Goal: Task Accomplishment & Management: Use online tool/utility

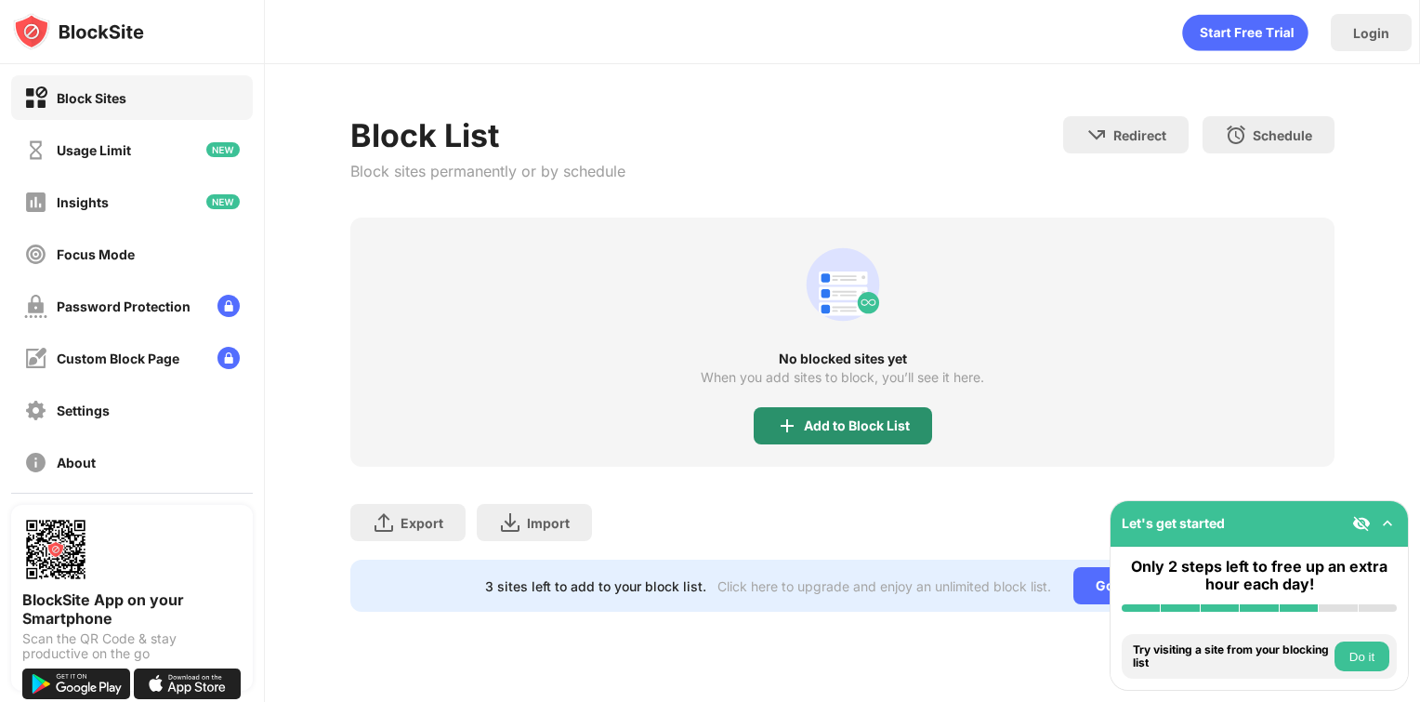
click at [815, 423] on div "Add to Block List" at bounding box center [857, 425] width 106 height 15
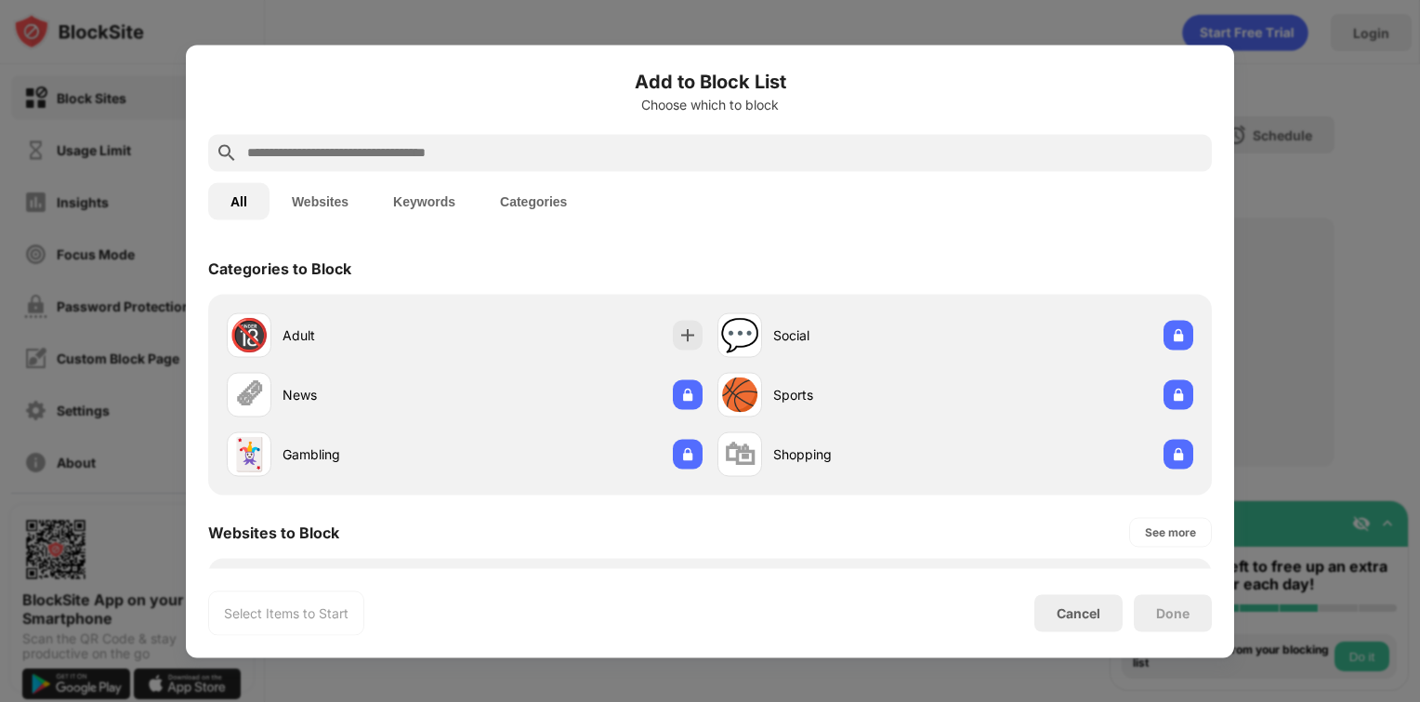
click at [312, 193] on button "Websites" at bounding box center [319, 200] width 101 height 37
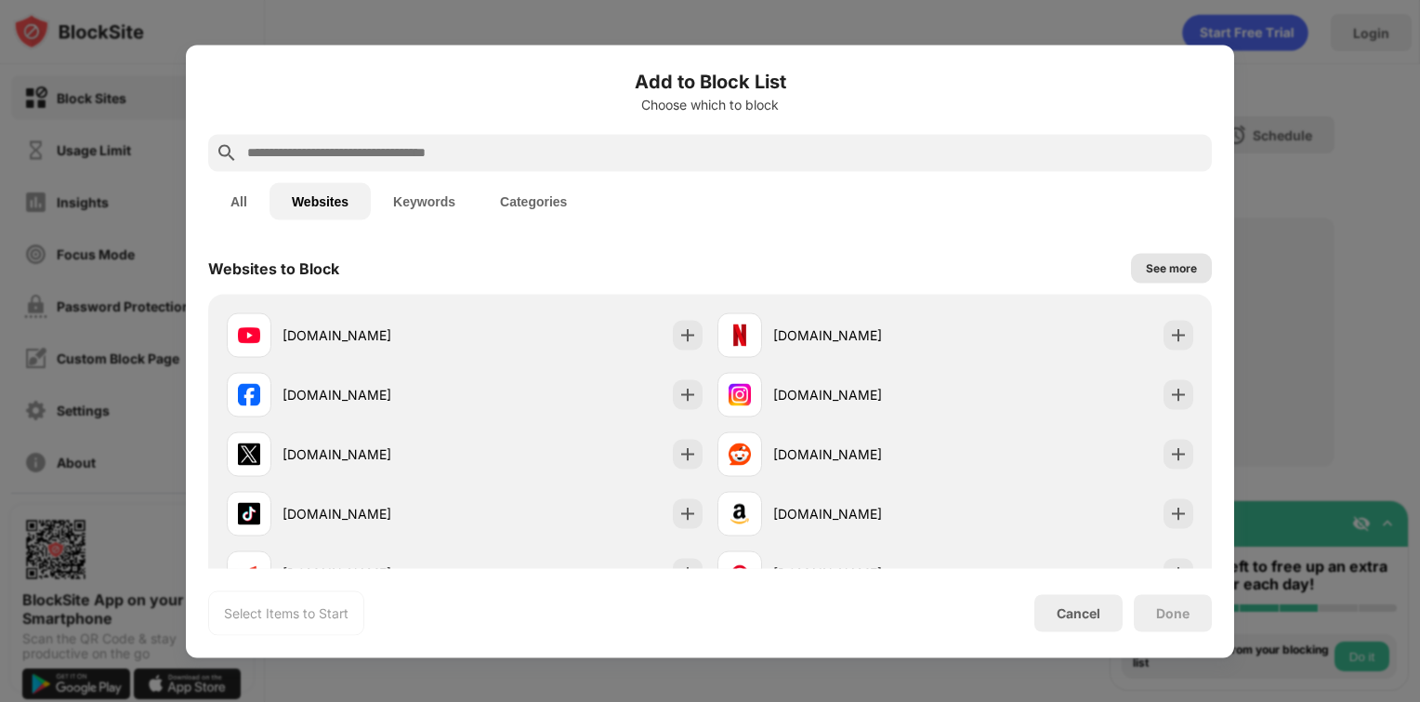
click at [1149, 256] on div "See more" at bounding box center [1171, 268] width 81 height 30
click at [1149, 256] on div "See less" at bounding box center [1173, 268] width 77 height 30
click at [1149, 256] on div "See more" at bounding box center [1170, 268] width 83 height 30
click at [1149, 256] on div "See less" at bounding box center [1173, 268] width 77 height 30
click at [1145, 270] on div "See more" at bounding box center [1170, 267] width 51 height 19
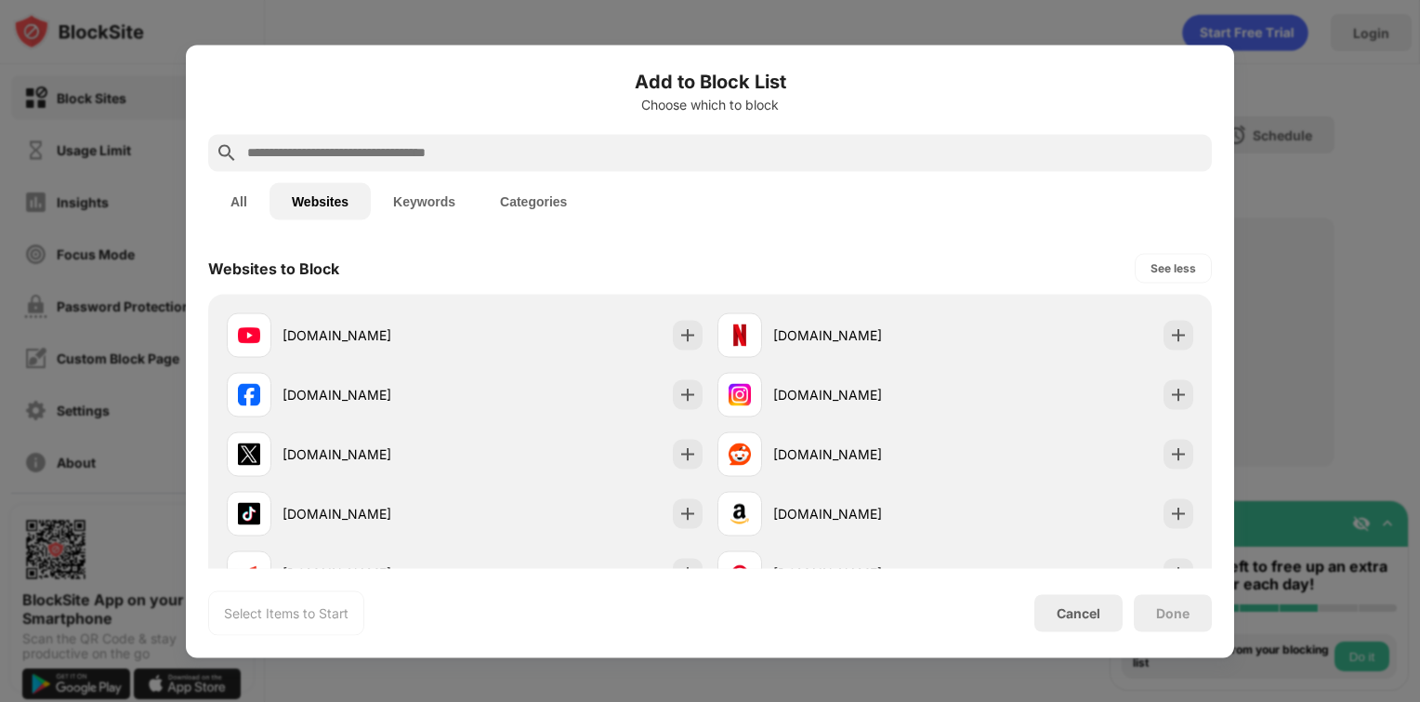
click at [509, 212] on button "Categories" at bounding box center [534, 200] width 112 height 37
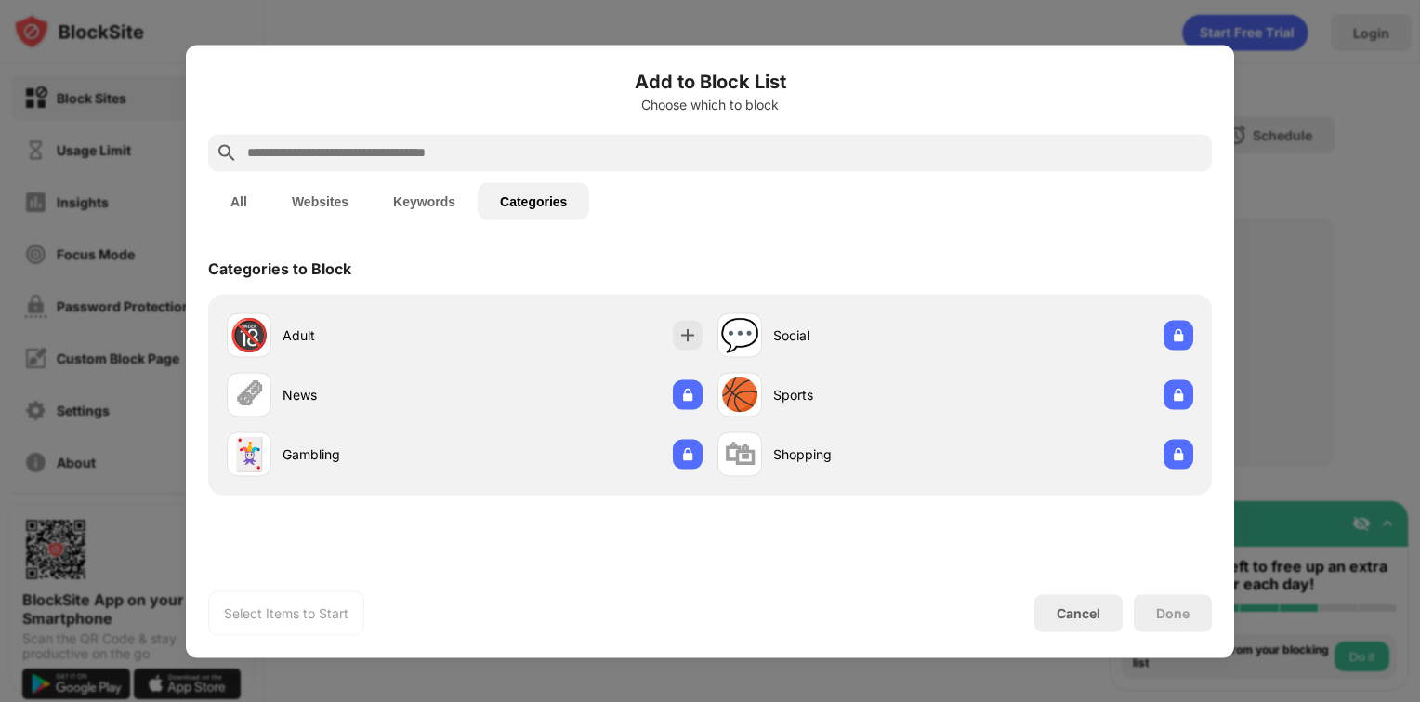
click at [434, 208] on button "Keywords" at bounding box center [424, 200] width 107 height 37
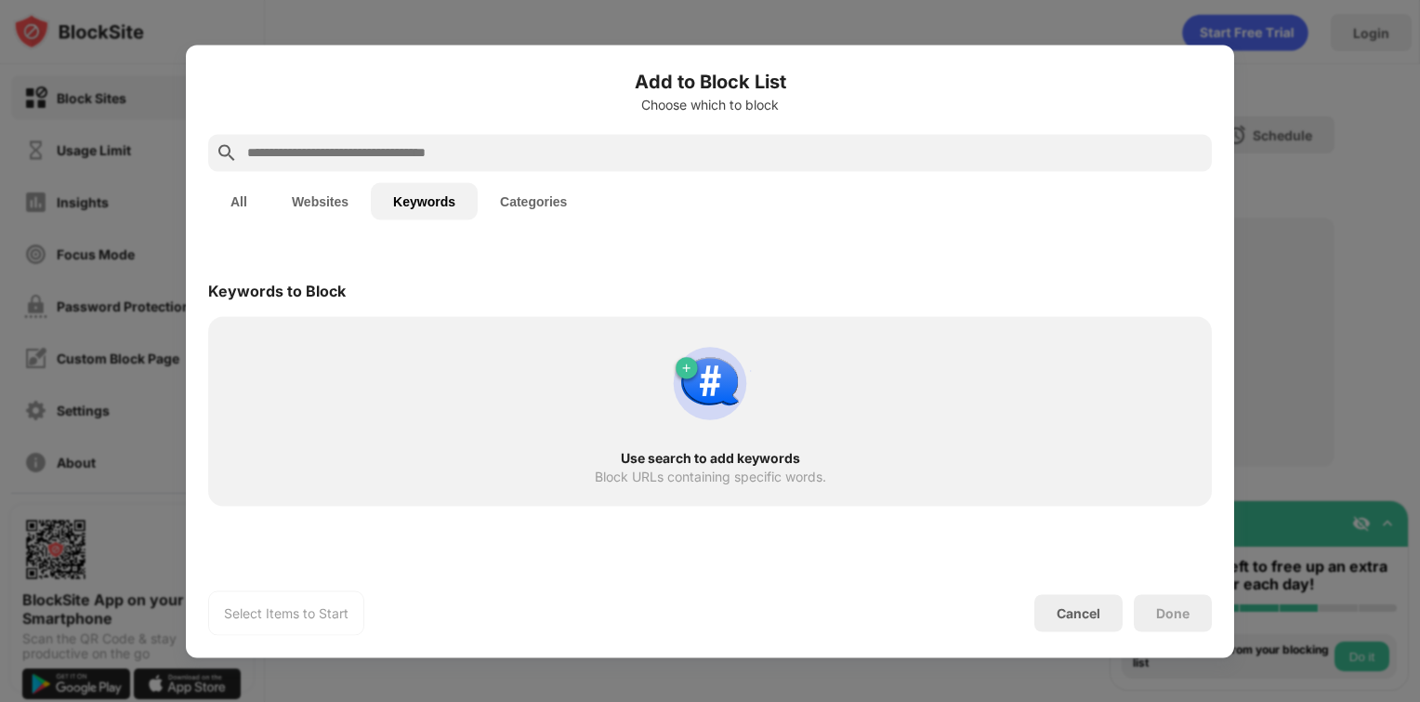
click at [665, 392] on img at bounding box center [709, 382] width 89 height 89
click at [684, 370] on img at bounding box center [709, 382] width 89 height 89
click at [688, 364] on img at bounding box center [709, 382] width 89 height 89
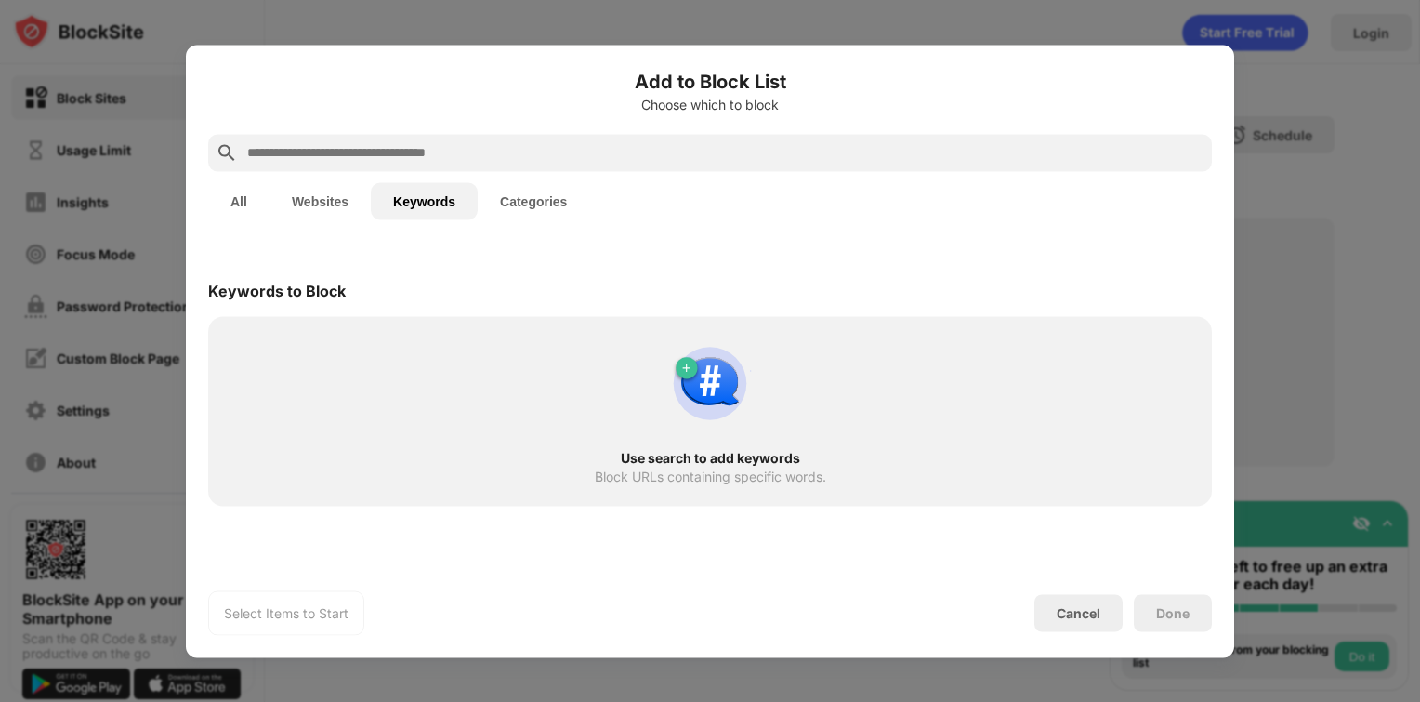
click at [298, 262] on div "Keywords to Block Use search to add keywords Block URLs containing specific wor…" at bounding box center [710, 374] width 1004 height 264
click at [680, 476] on div "Block URLs containing specific words." at bounding box center [710, 475] width 231 height 15
click at [295, 616] on div "Select Items to Start" at bounding box center [286, 612] width 125 height 19
click at [443, 411] on div "Use search to add keywords Block URLs containing specific words." at bounding box center [709, 410] width 981 height 167
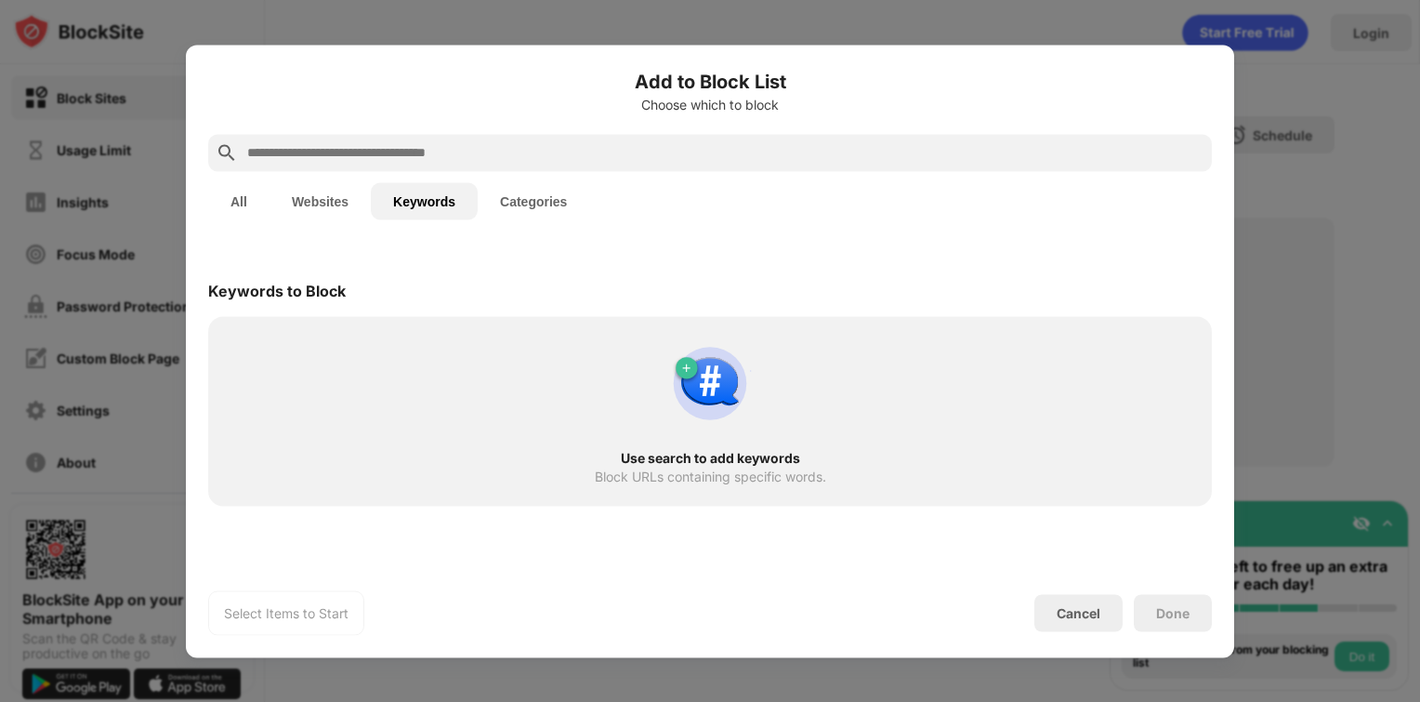
click at [443, 411] on div "Use search to add keywords Block URLs containing specific words." at bounding box center [709, 410] width 981 height 167
click at [326, 208] on button "Websites" at bounding box center [319, 200] width 101 height 37
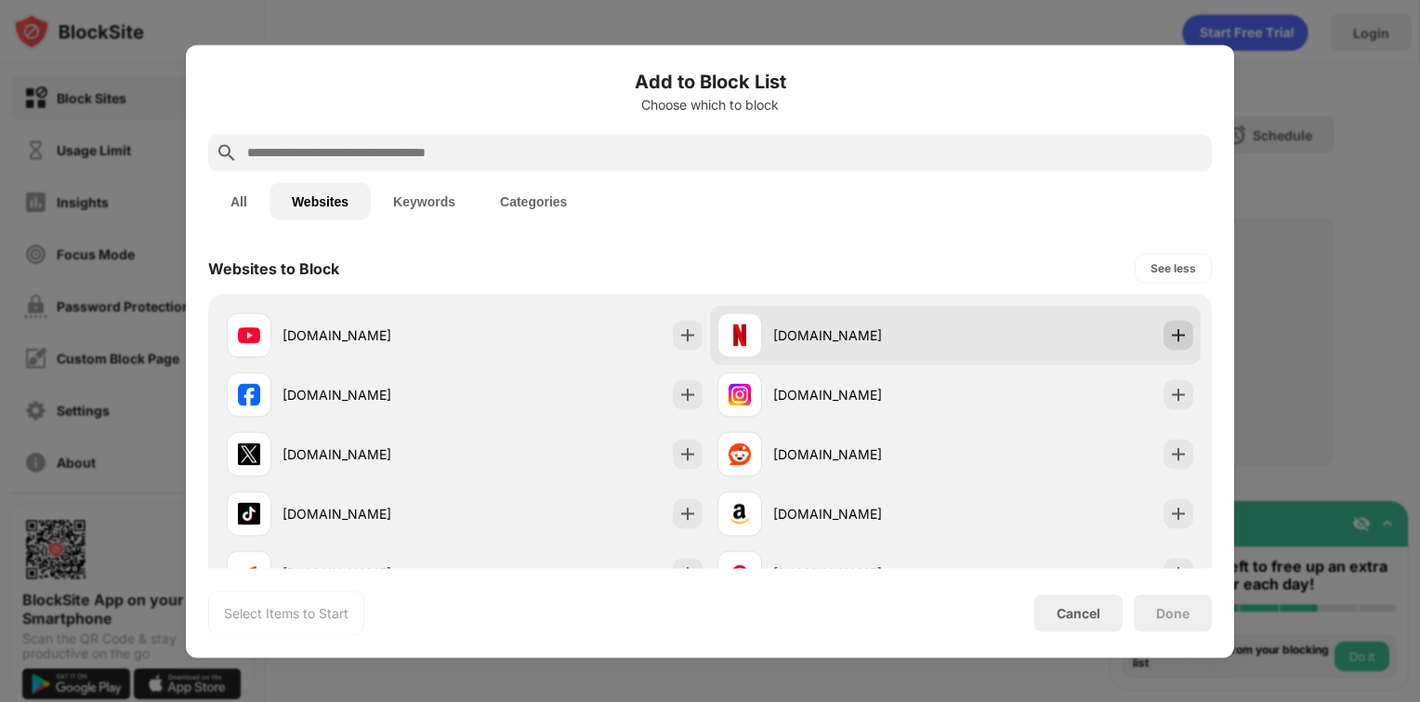
click at [1169, 338] on img at bounding box center [1178, 334] width 19 height 19
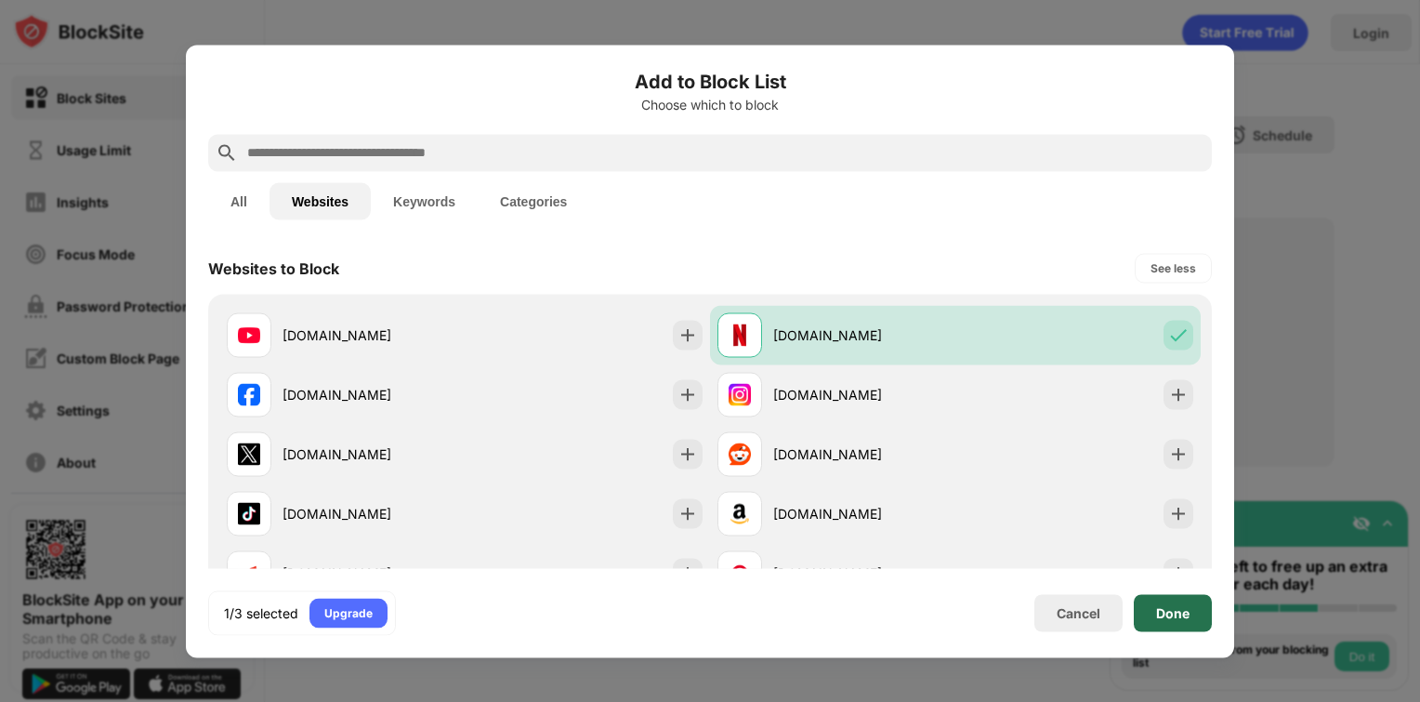
click at [1180, 610] on div "Done" at bounding box center [1172, 612] width 33 height 15
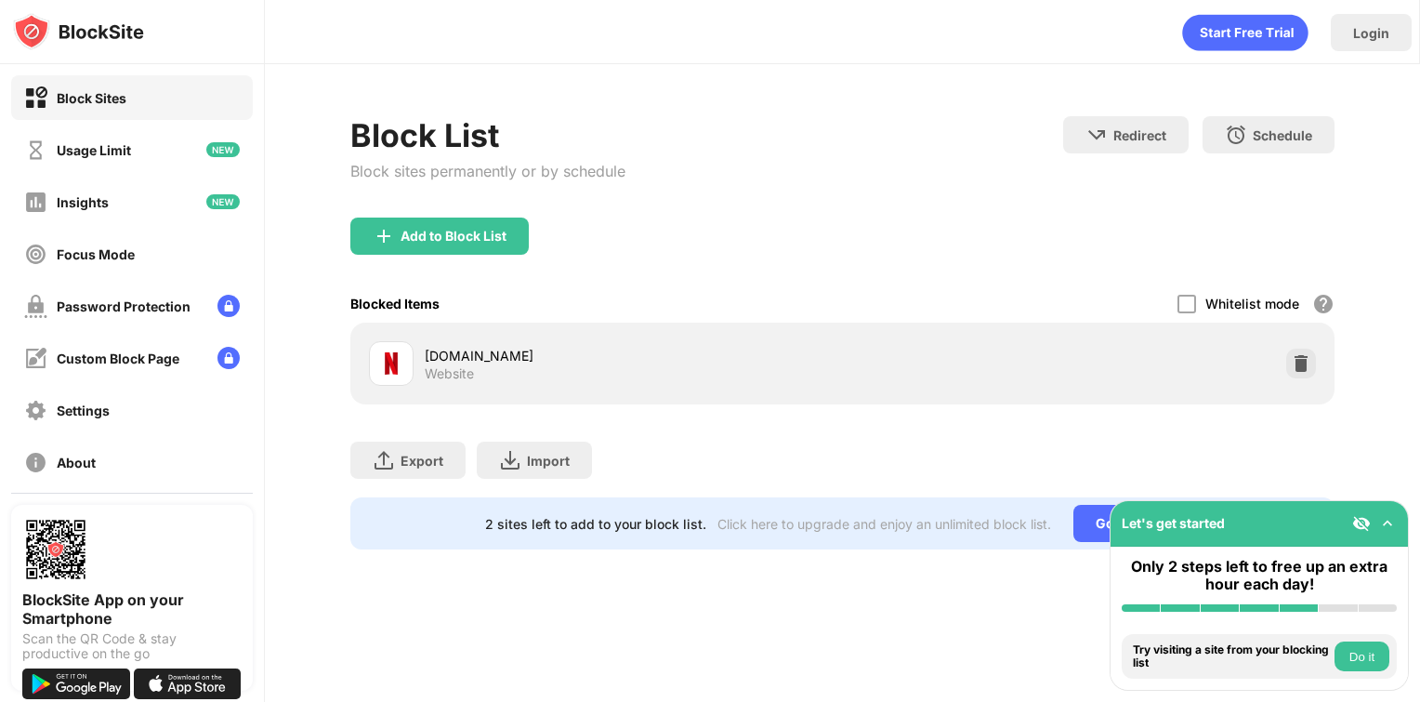
click at [1387, 521] on img at bounding box center [1387, 523] width 19 height 19
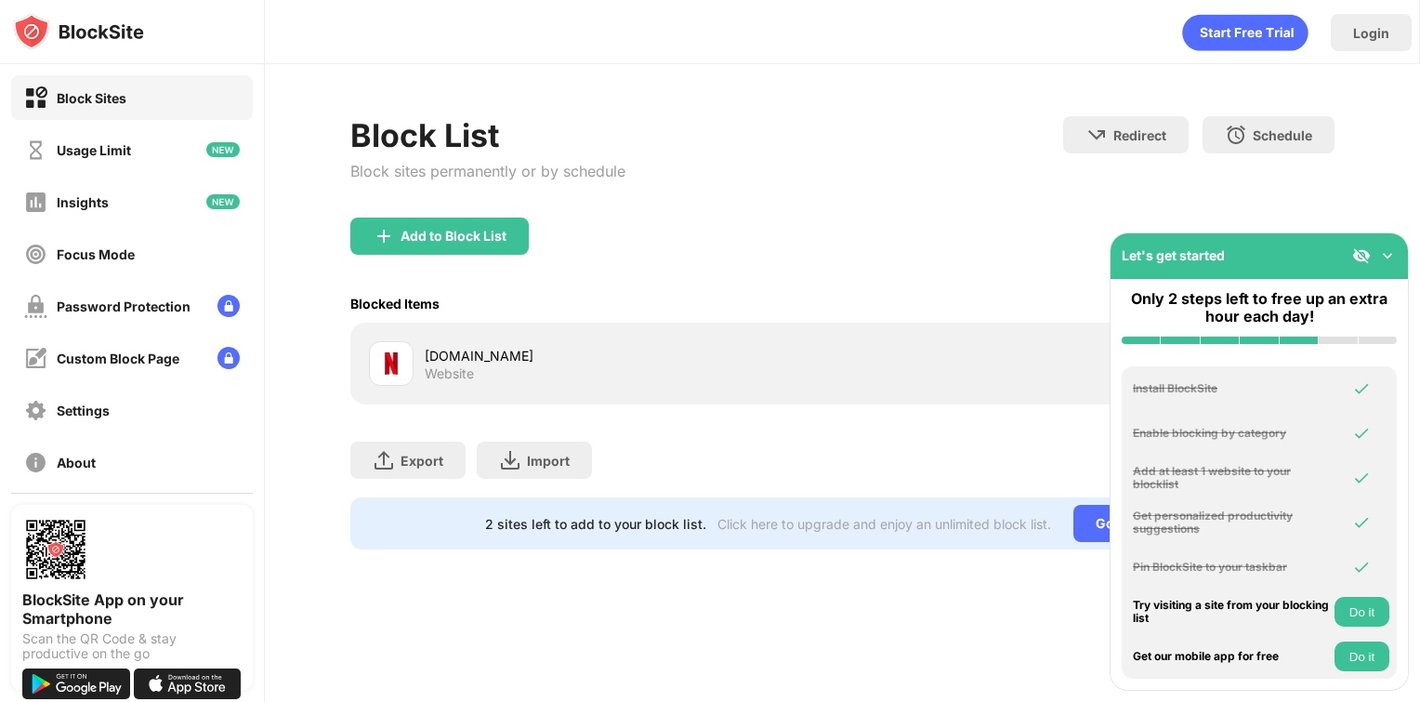
click at [1381, 249] on img at bounding box center [1387, 255] width 19 height 19
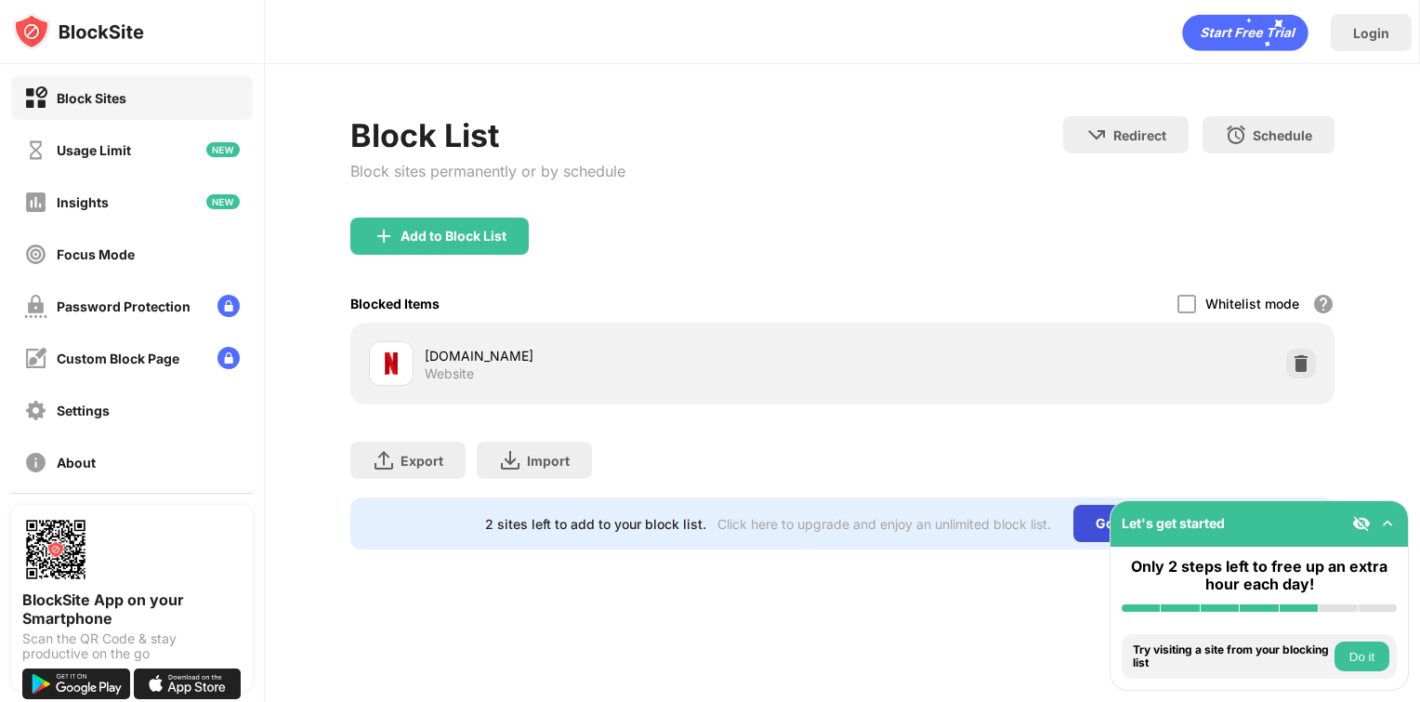
click at [1083, 518] on div "Go Unlimited" at bounding box center [1136, 523] width 127 height 37
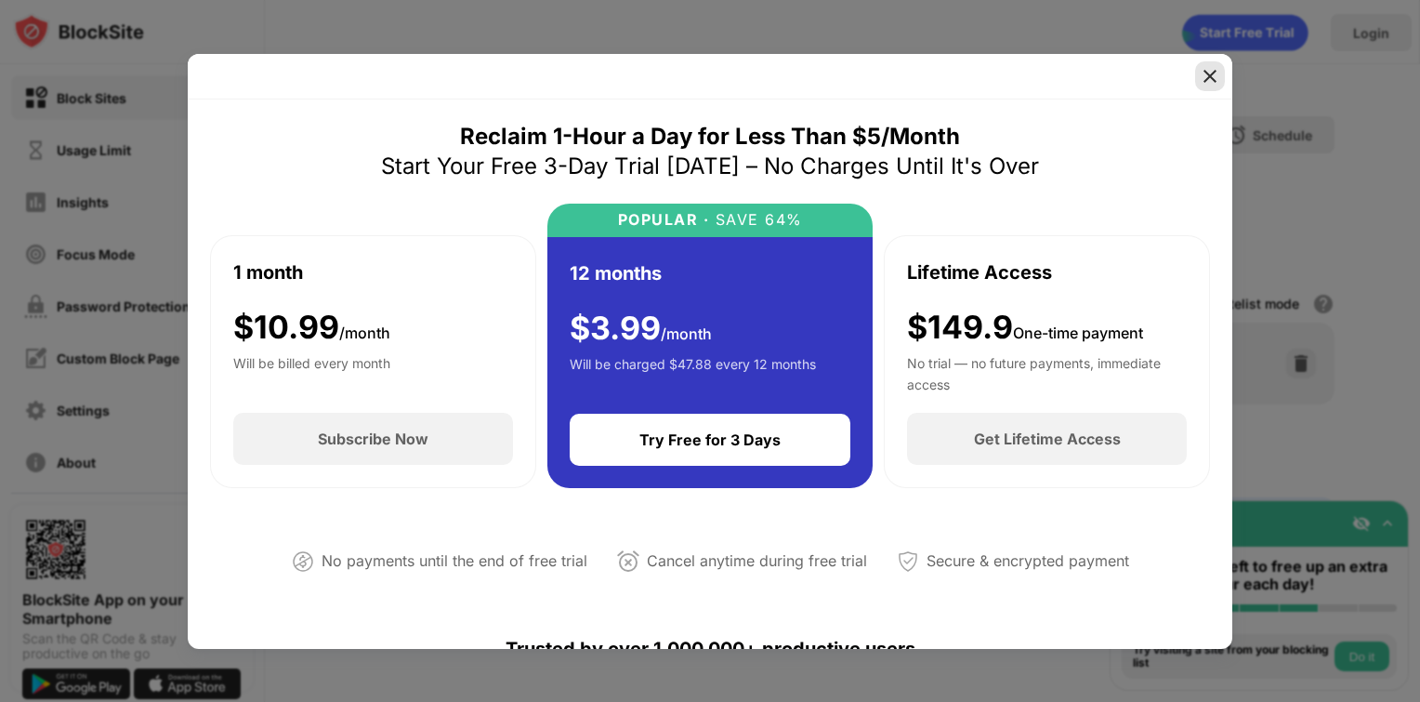
click at [1204, 69] on img at bounding box center [1210, 76] width 19 height 19
